Goal: Information Seeking & Learning: Learn about a topic

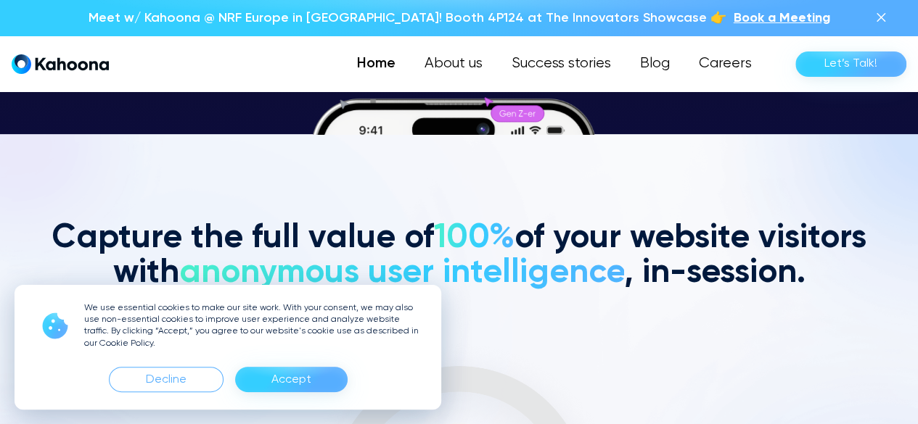
click at [305, 385] on div "Accept" at bounding box center [291, 380] width 40 height 23
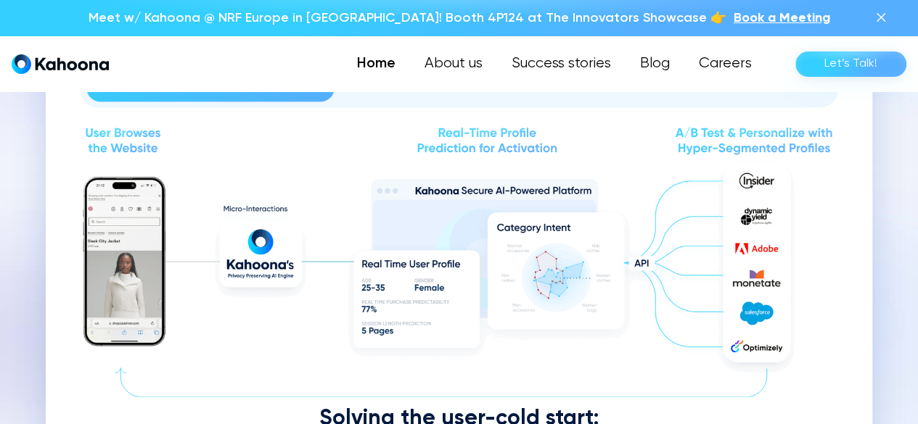
scroll to position [1575, 0]
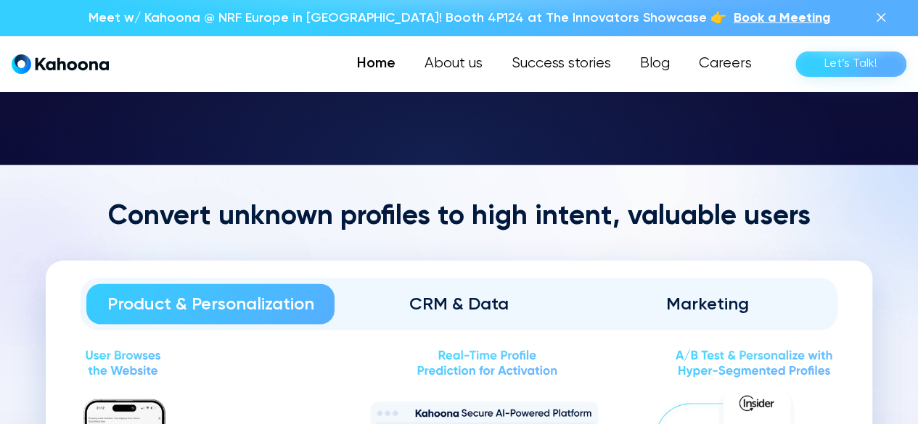
click at [477, 315] on link "CRM & Data" at bounding box center [458, 304] width 248 height 41
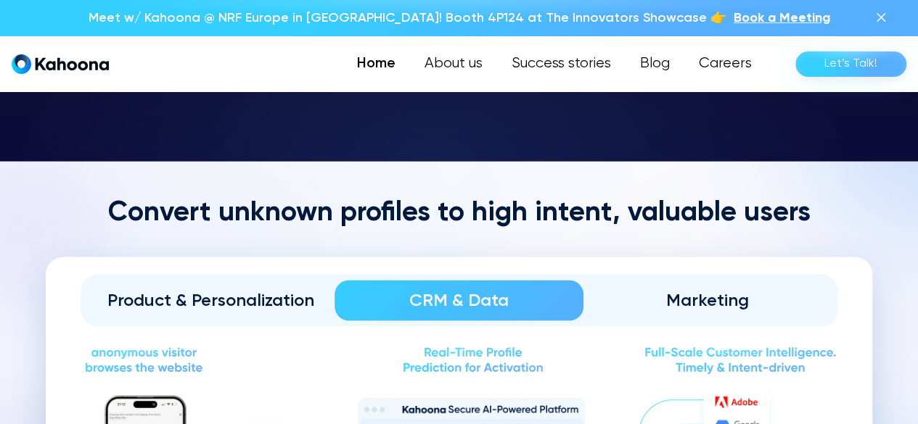
click at [723, 298] on div "Marketing" at bounding box center [708, 300] width 208 height 23
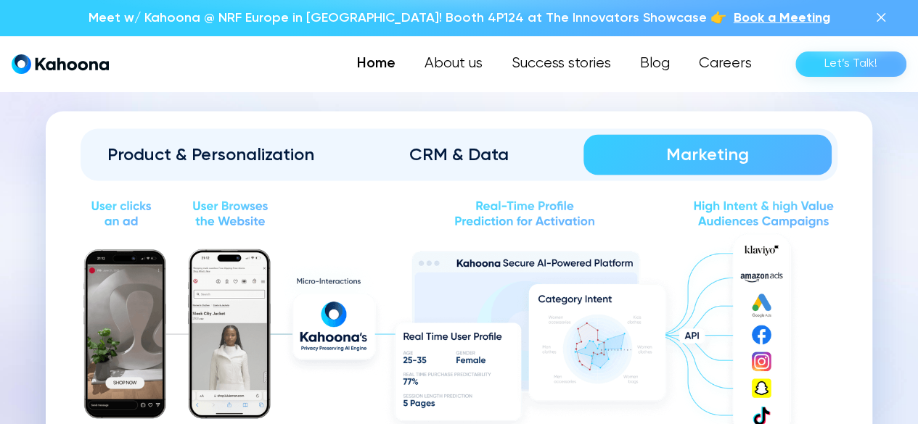
scroll to position [1502, 0]
click at [460, 152] on div "CRM & Data" at bounding box center [459, 155] width 208 height 23
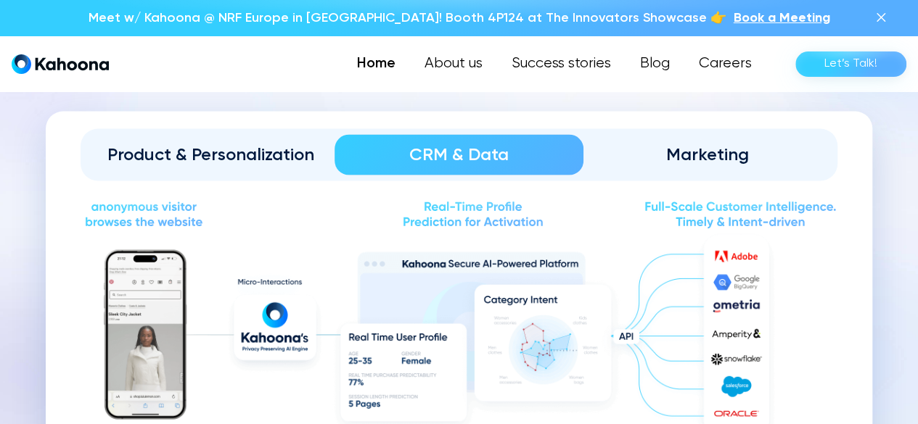
click at [232, 168] on link "Product & Personalization" at bounding box center [210, 155] width 248 height 41
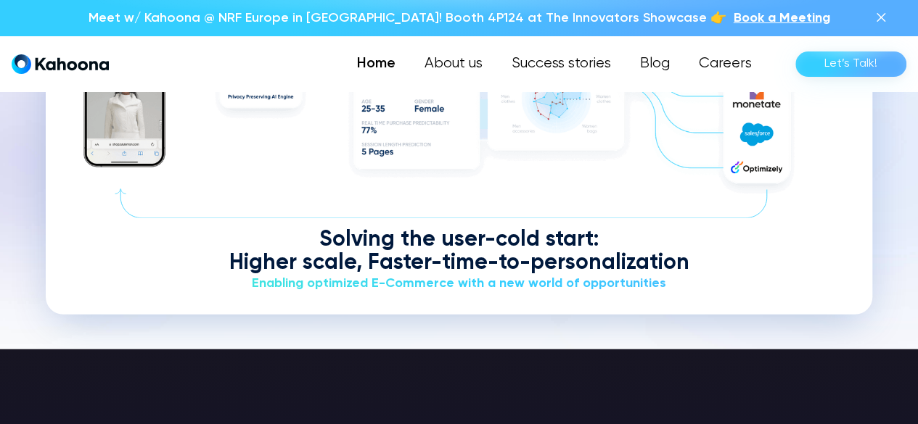
scroll to position [1755, 0]
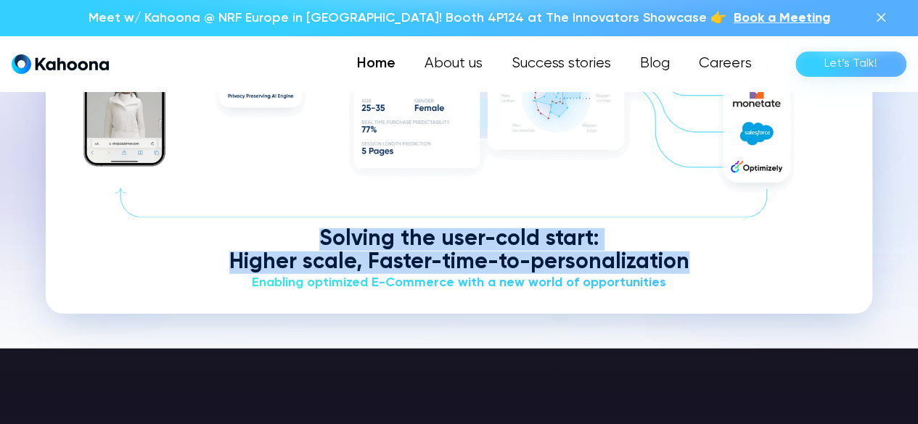
drag, startPoint x: 639, startPoint y: 266, endPoint x: 318, endPoint y: 231, distance: 322.5
click at [316, 230] on div "Solving the user-cold start: Higher scale, Faster-time-to-personalization" at bounding box center [459, 251] width 757 height 45
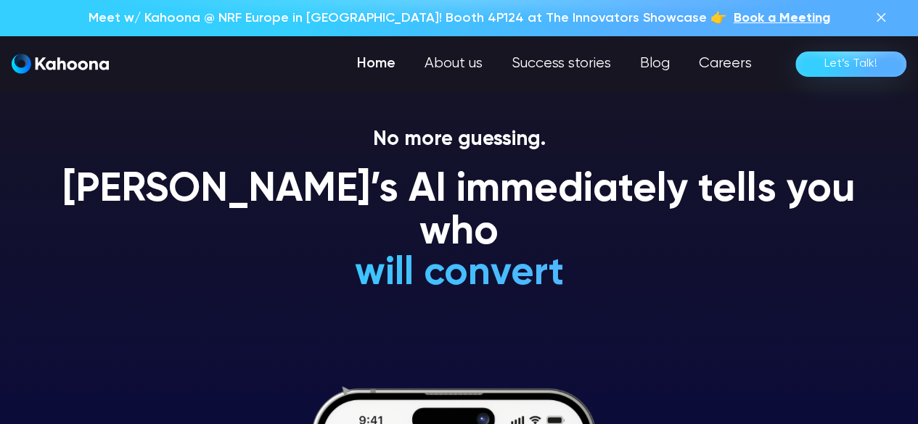
scroll to position [0, 0]
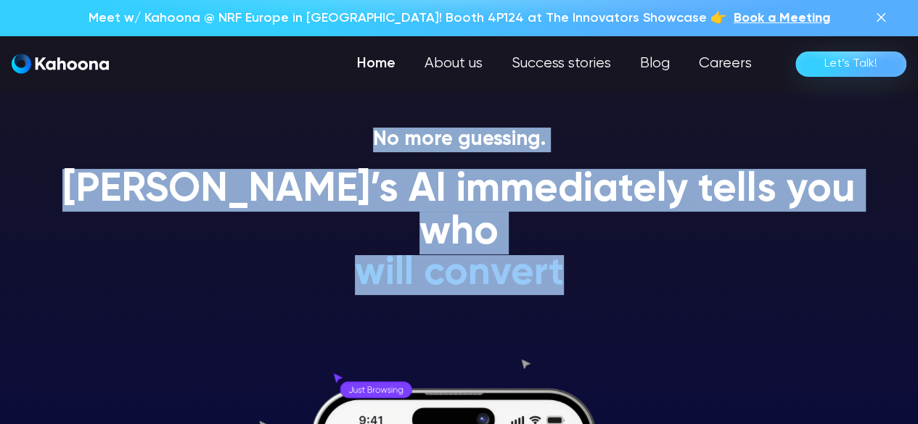
drag, startPoint x: 562, startPoint y: 244, endPoint x: 147, endPoint y: 111, distance: 435.8
click at [147, 111] on section "No more guessing. [PERSON_NAME]’s AI immediately tells you who will convert wil…" at bounding box center [459, 212] width 918 height 424
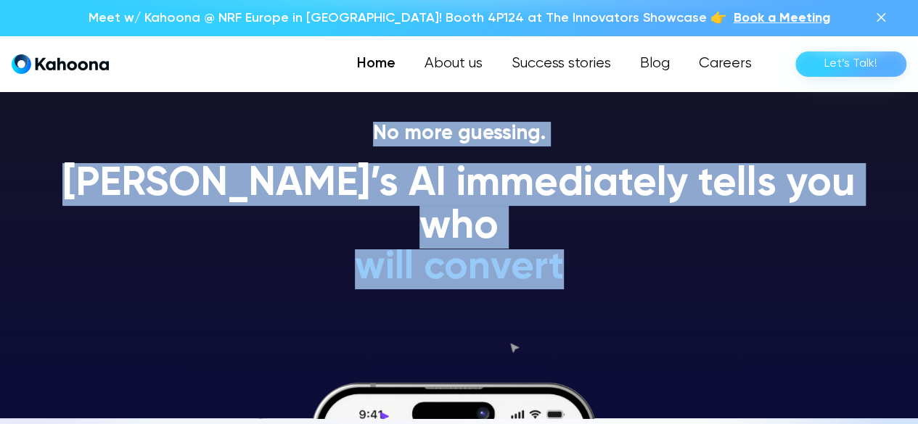
scroll to position [3, 0]
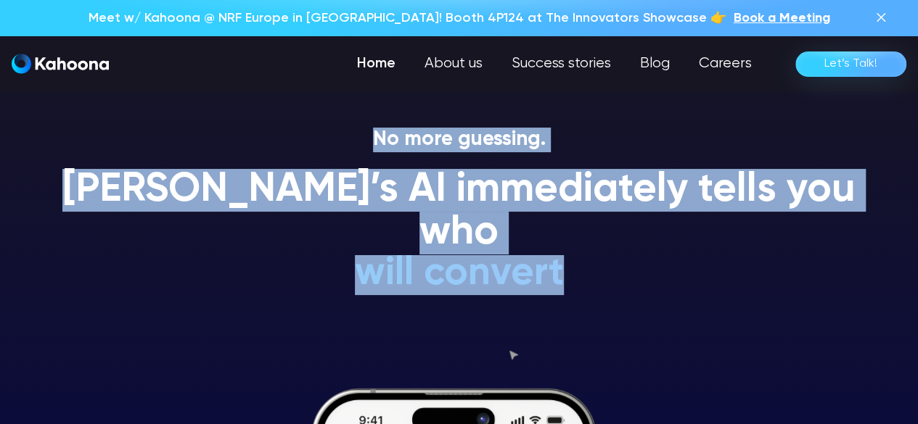
click at [381, 136] on p "No more guessing." at bounding box center [459, 140] width 826 height 25
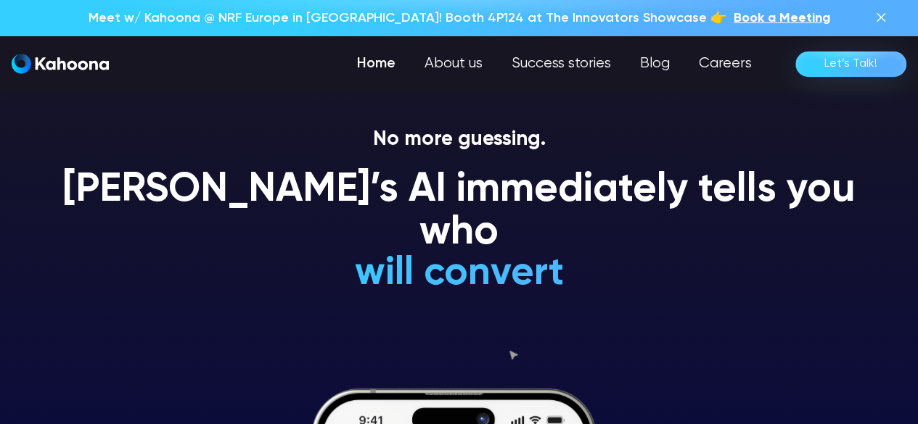
scroll to position [0, 0]
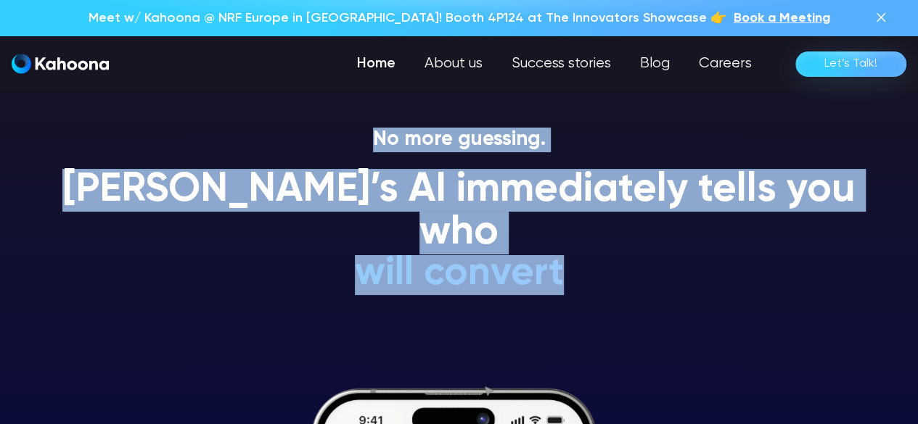
drag, startPoint x: 373, startPoint y: 139, endPoint x: 672, endPoint y: 234, distance: 313.7
click at [672, 234] on div "No more guessing. [PERSON_NAME]’s AI immediately tells you who will convert wil…" at bounding box center [459, 217] width 826 height 179
click at [668, 209] on h1 "is an impulsive shopper" at bounding box center [458, 187] width 427 height 43
click at [614, 209] on h1 "is an impulsive shopper" at bounding box center [458, 187] width 427 height 43
click at [388, 166] on h1 "is a premium-shopper" at bounding box center [458, 144] width 427 height 43
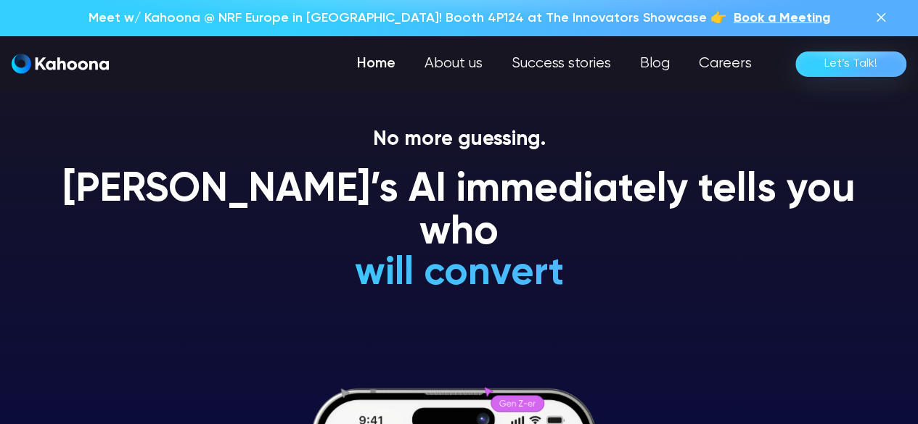
click at [342, 189] on h1 "[PERSON_NAME]’s AI immediately tells you who" at bounding box center [459, 212] width 826 height 86
drag, startPoint x: 192, startPoint y: 188, endPoint x: 19, endPoint y: 197, distance: 173.6
click at [192, 188] on h1 "[PERSON_NAME]’s AI immediately tells you who" at bounding box center [459, 212] width 826 height 86
drag, startPoint x: 631, startPoint y: 243, endPoint x: 357, endPoint y: 140, distance: 293.0
click at [357, 139] on div "No more guessing. [PERSON_NAME]’s AI immediately tells you who will convert wil…" at bounding box center [459, 217] width 826 height 179
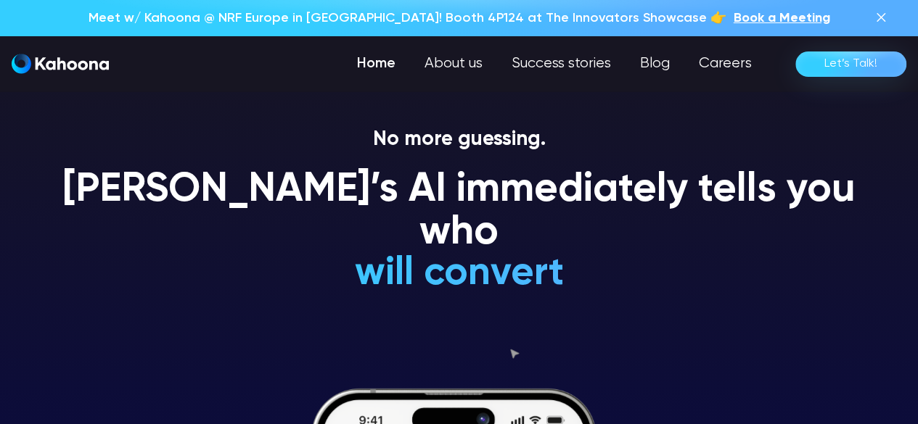
click at [502, 188] on h1 "[PERSON_NAME]’s AI immediately tells you who" at bounding box center [459, 212] width 826 height 86
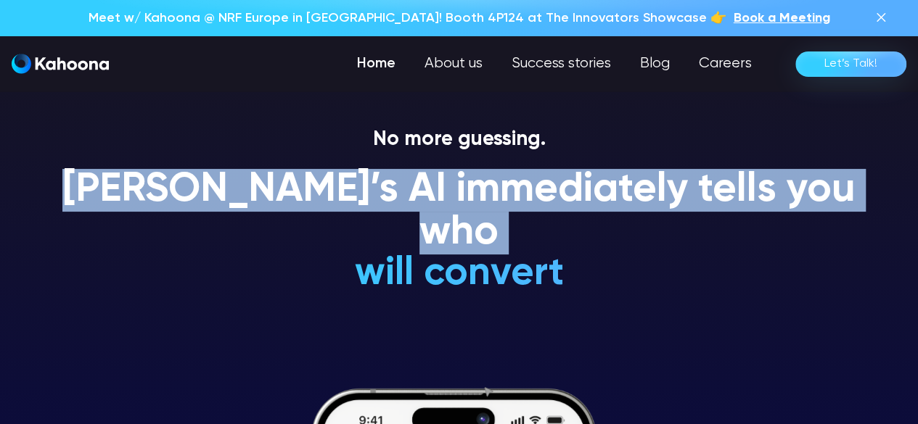
drag, startPoint x: 80, startPoint y: 186, endPoint x: 648, endPoint y: 221, distance: 569.2
click at [648, 220] on div "No more guessing. [PERSON_NAME]’s AI immediately tells you who will convert wil…" at bounding box center [459, 276] width 826 height 297
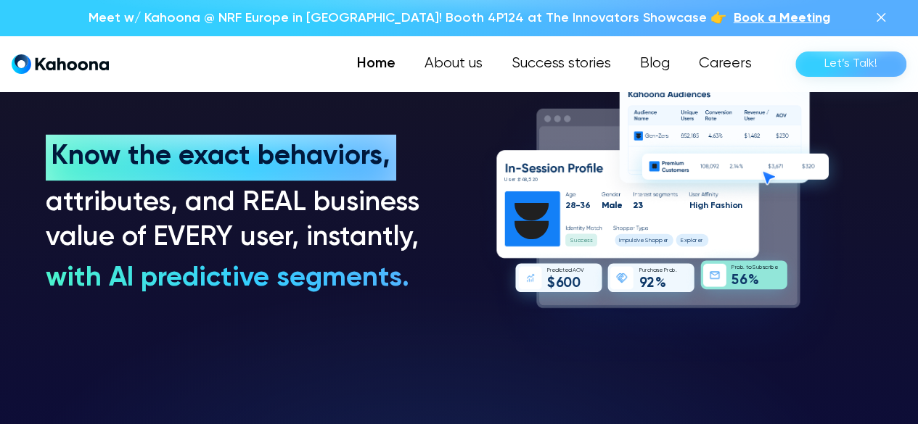
scroll to position [1024, 0]
